Goal: Information Seeking & Learning: Find specific fact

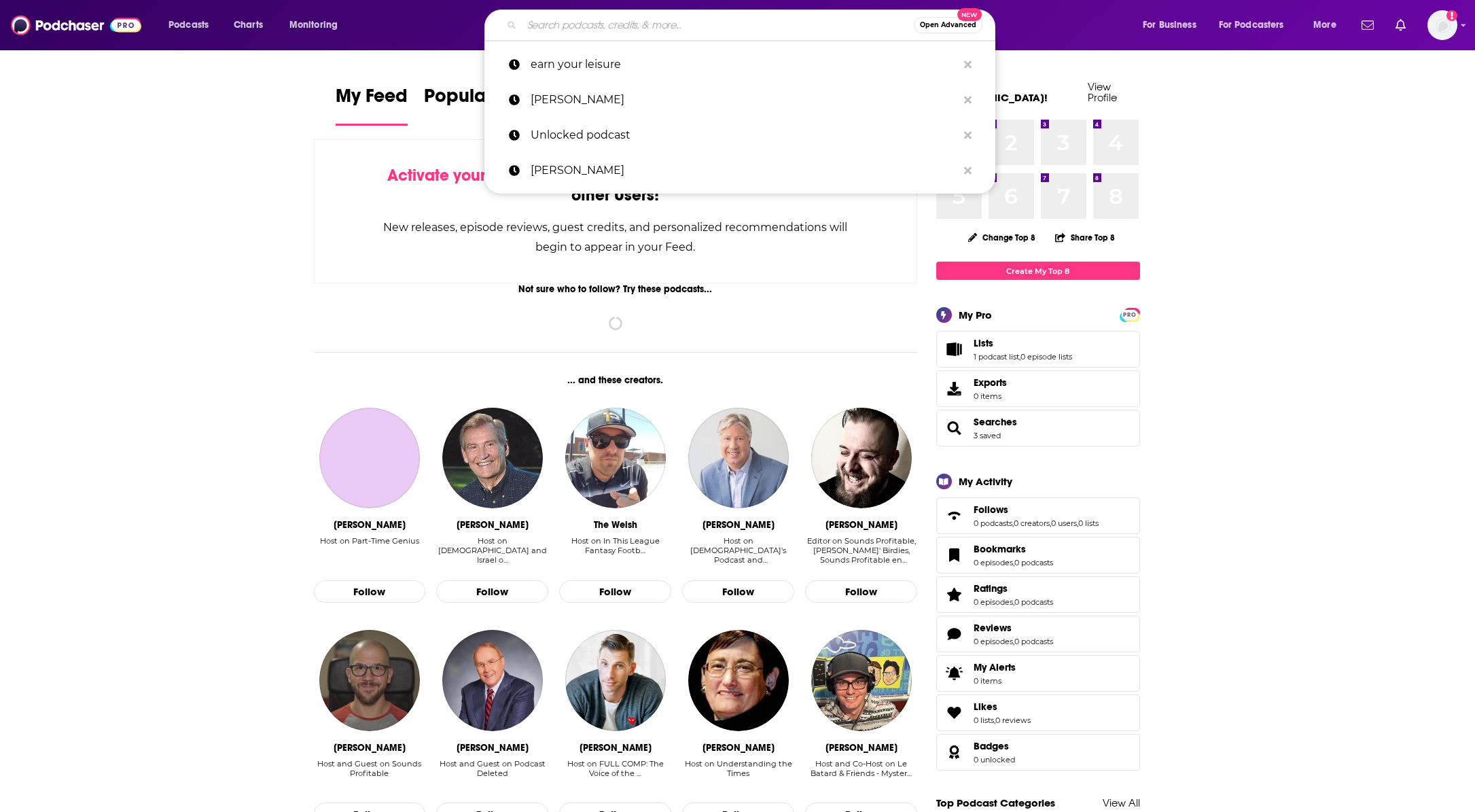
click at [566, 30] on input "Search podcasts, credits, & more..." at bounding box center [717, 25] width 392 height 22
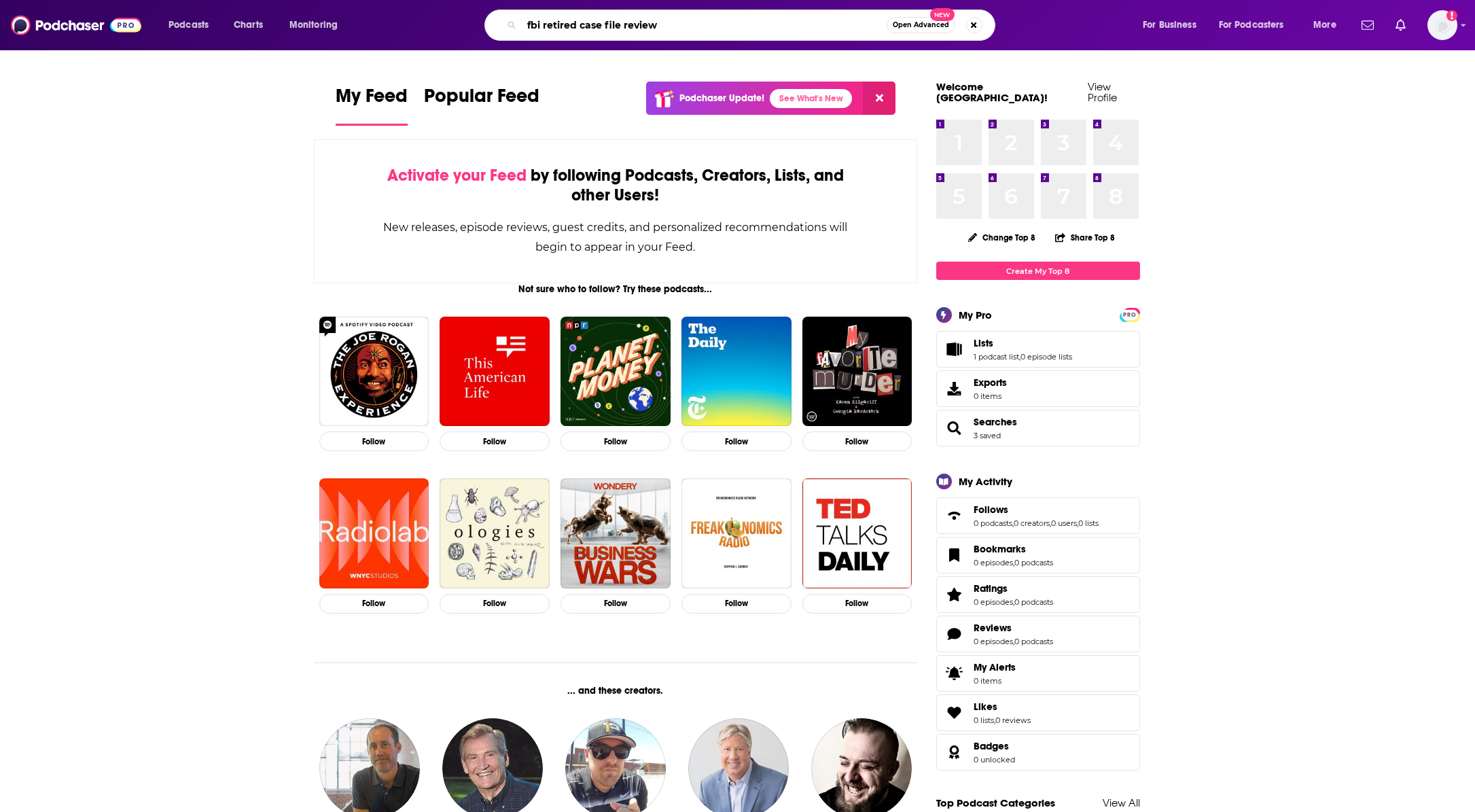
type input "fbi retired case file review"
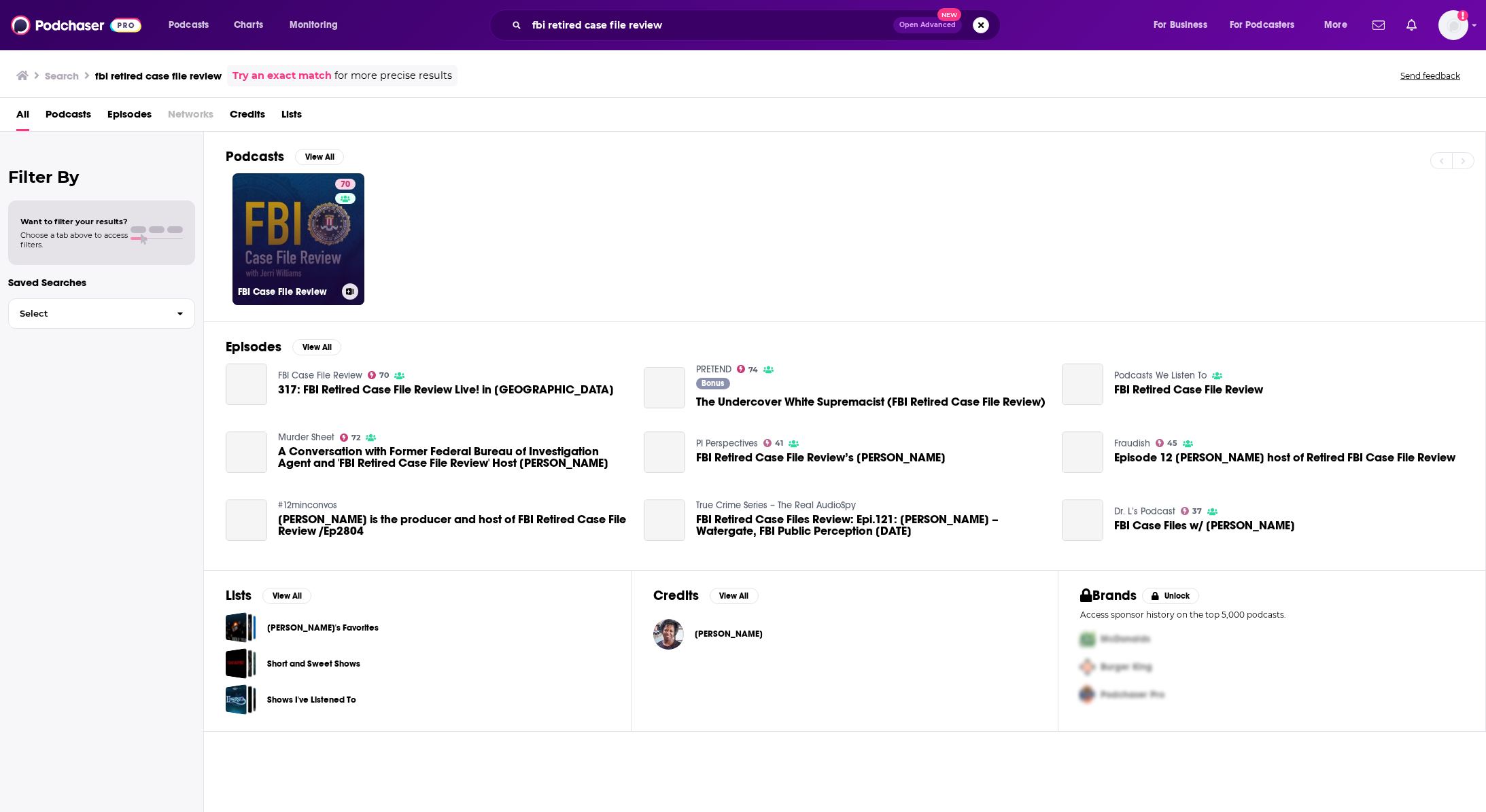
click at [269, 235] on link "70 FBI Case File Review" at bounding box center [298, 240] width 132 height 132
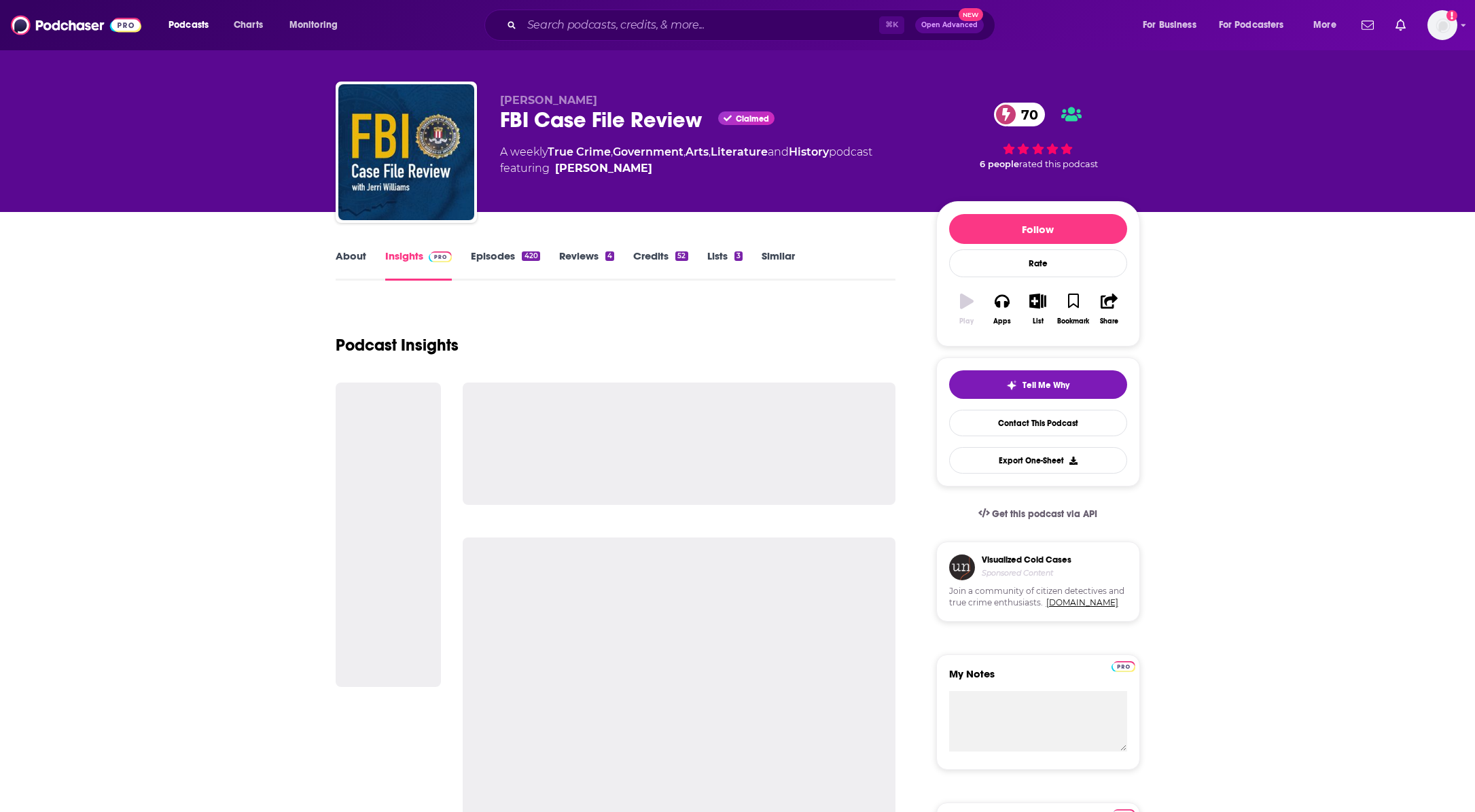
scroll to position [11, 0]
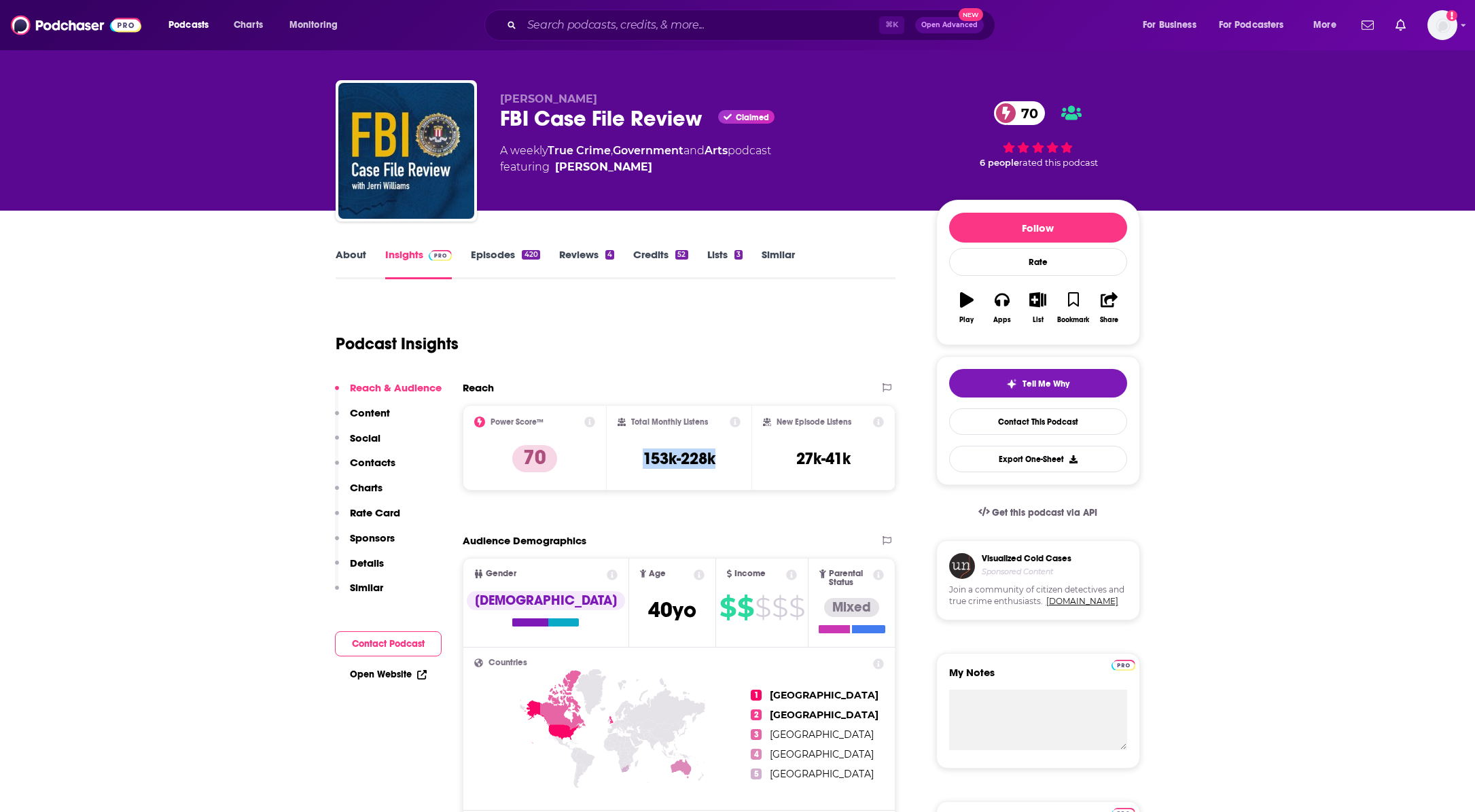
drag, startPoint x: 726, startPoint y: 459, endPoint x: 631, endPoint y: 457, distance: 95.0
click at [631, 457] on div "Total Monthly Listens 153k-228k" at bounding box center [678, 448] width 123 height 63
copy h3 "153k-228k"
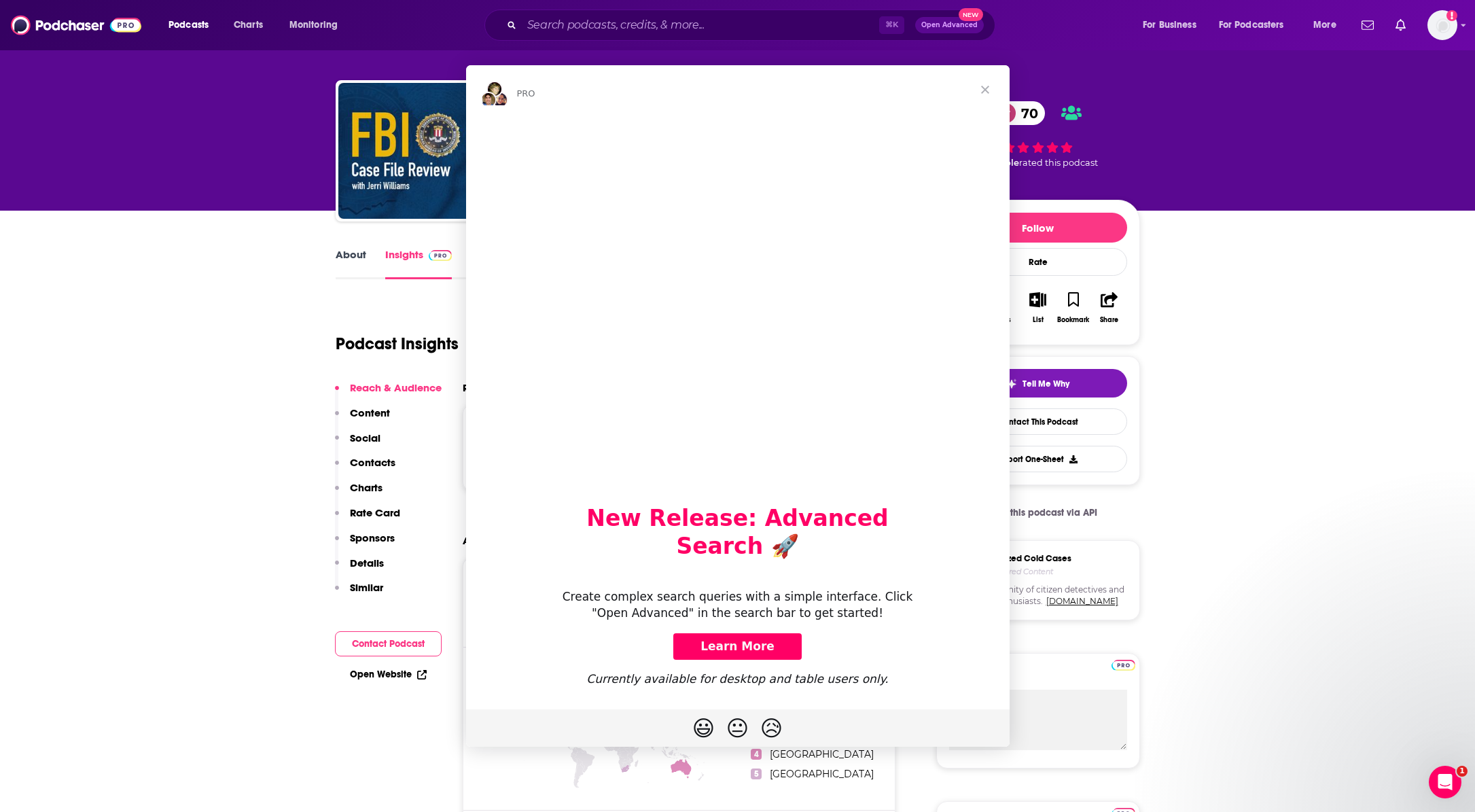
scroll to position [0, 0]
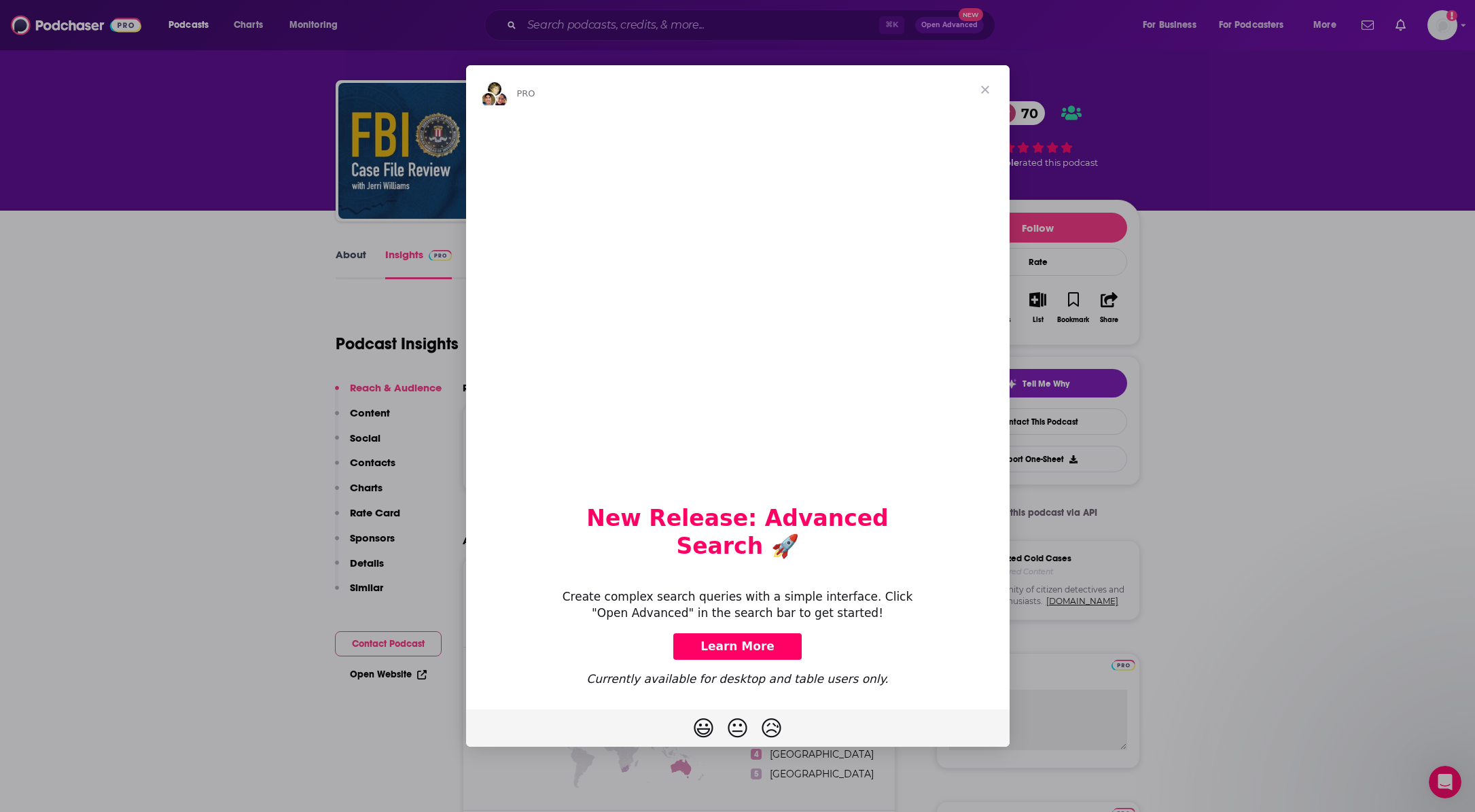
click at [981, 102] on span "Close" at bounding box center [986, 90] width 49 height 49
